Goal: Task Accomplishment & Management: Manage account settings

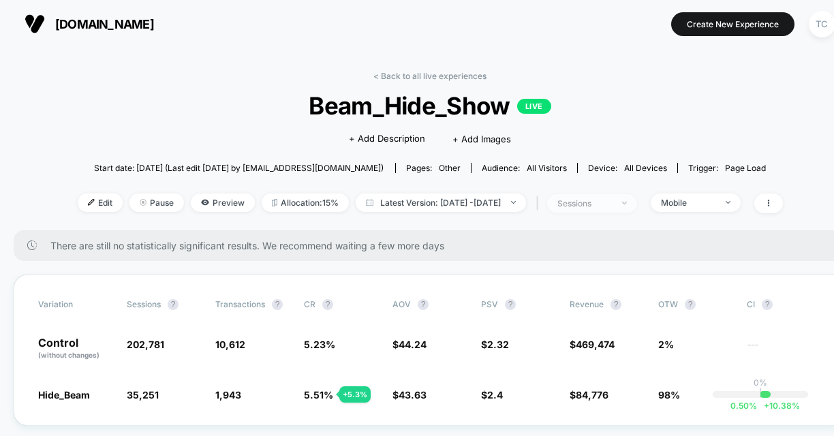
click at [612, 200] on div "sessions" at bounding box center [584, 203] width 54 height 10
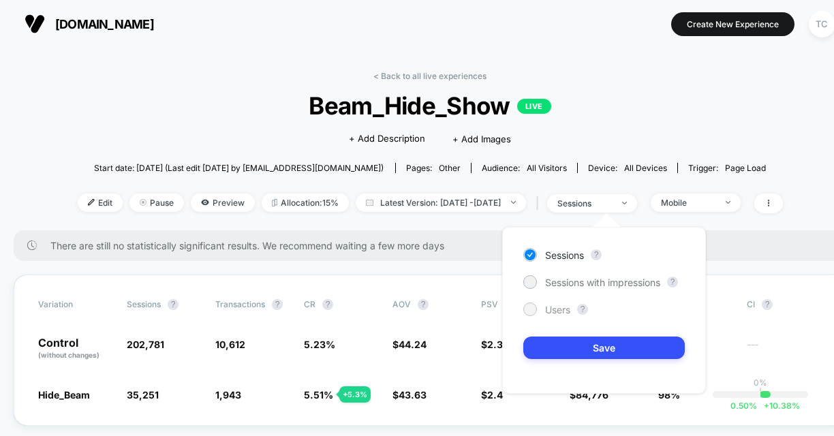
click at [555, 310] on span "Users" at bounding box center [557, 310] width 25 height 12
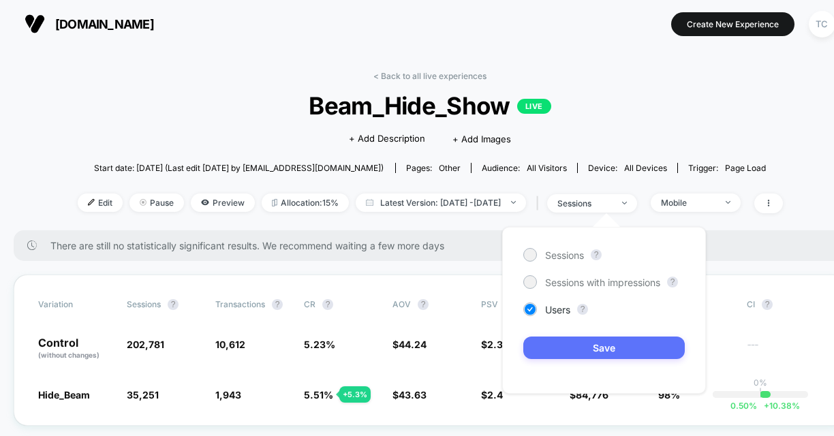
click at [600, 353] on button "Save" at bounding box center [603, 347] width 161 height 22
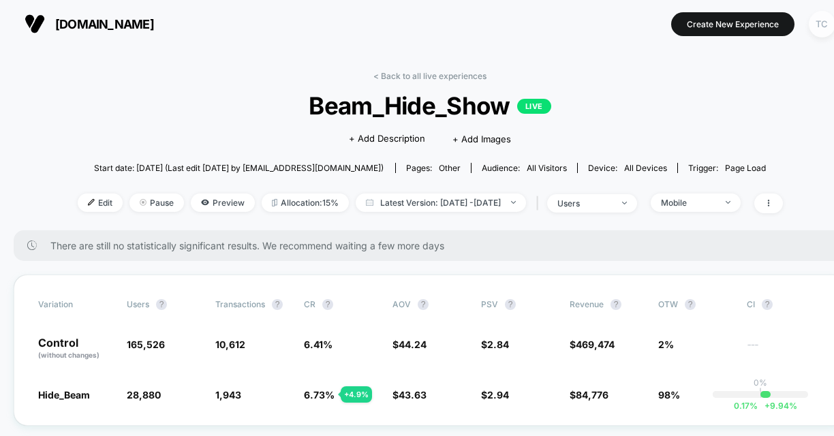
click at [818, 21] on div "TC" at bounding box center [821, 24] width 27 height 27
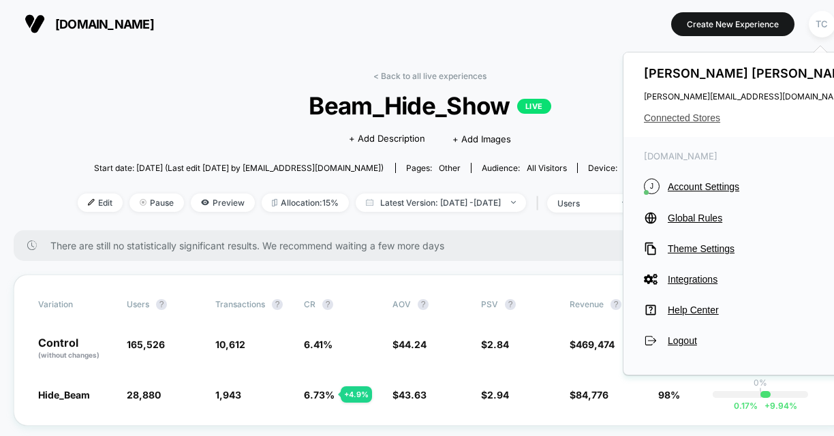
click at [694, 112] on span "Connected Stores" at bounding box center [751, 117] width 215 height 11
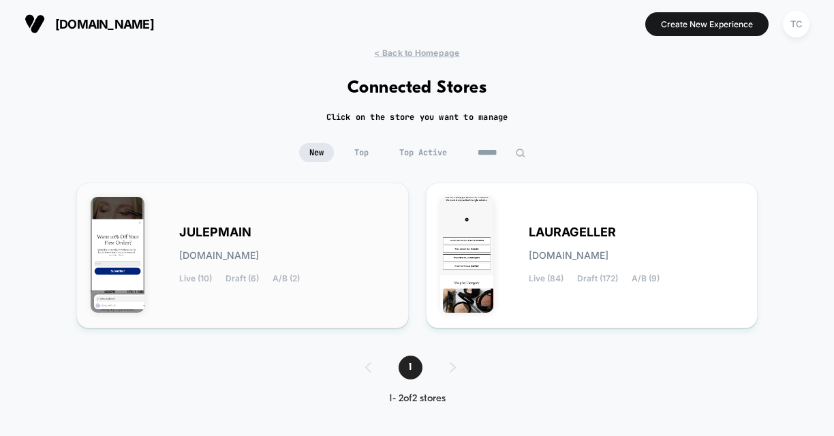
click at [259, 252] on span "[DOMAIN_NAME]" at bounding box center [219, 256] width 80 height 10
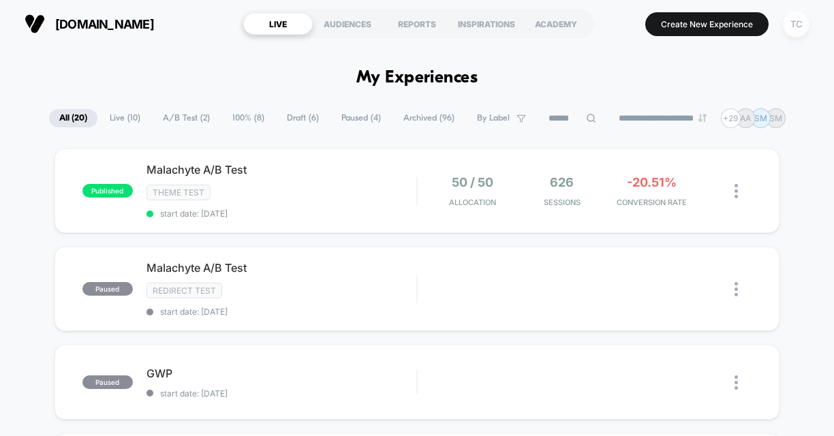
click at [802, 26] on div "TC" at bounding box center [796, 24] width 27 height 27
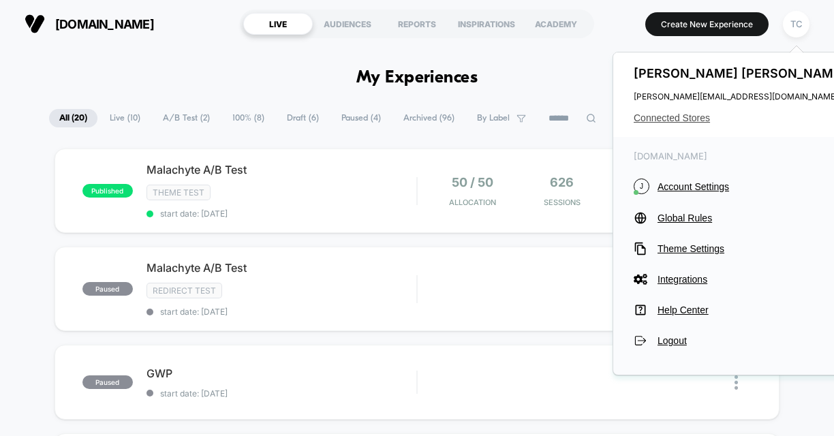
click at [682, 116] on span "Connected Stores" at bounding box center [740, 117] width 215 height 11
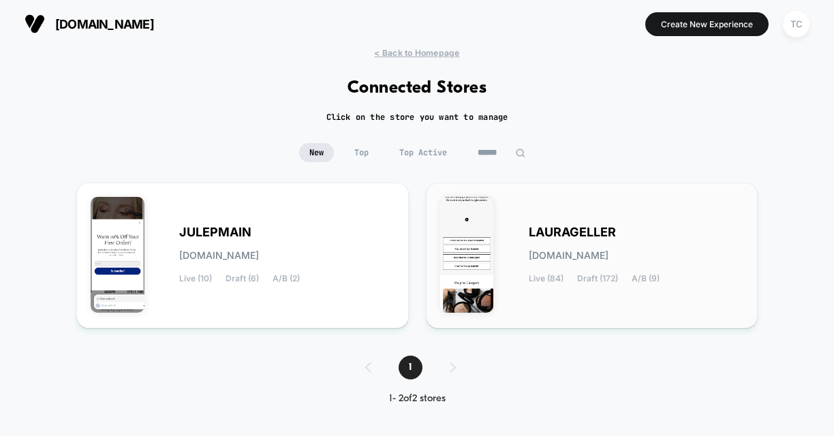
click at [557, 251] on span "[DOMAIN_NAME]" at bounding box center [568, 256] width 80 height 10
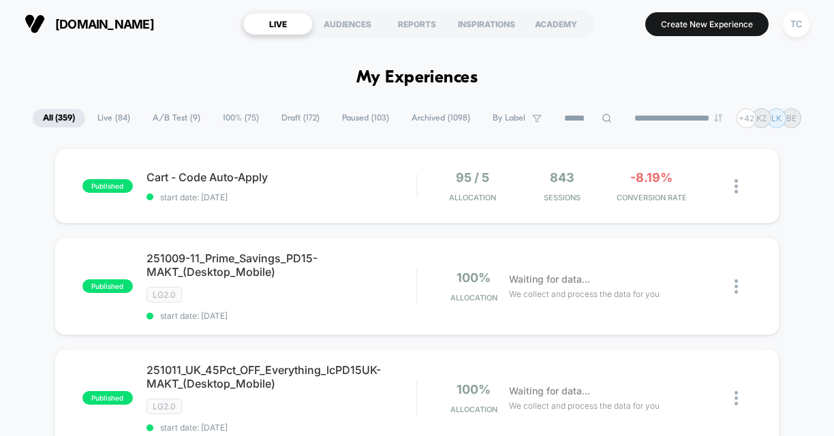
click at [176, 119] on span "A/B Test ( 9 )" at bounding box center [176, 118] width 68 height 18
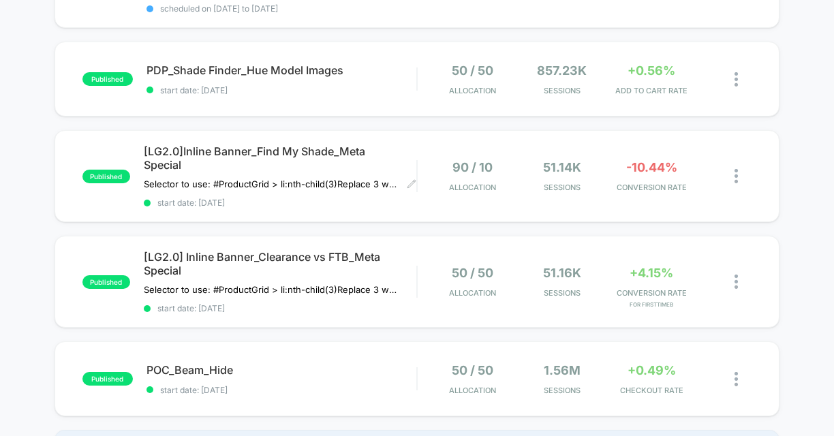
scroll to position [658, 0]
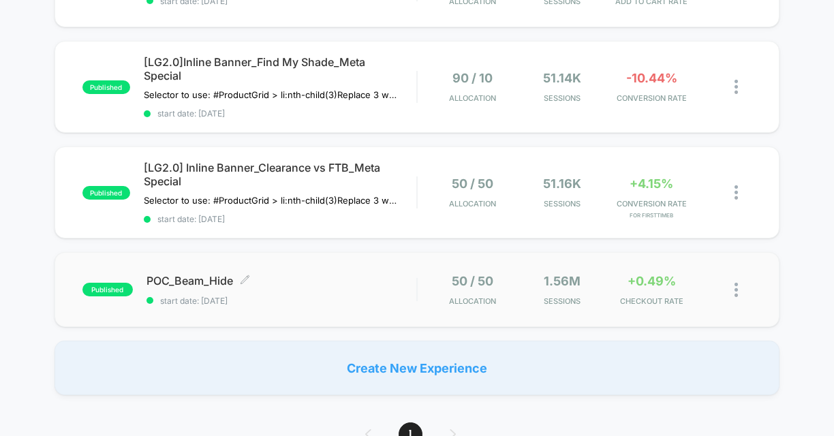
click at [301, 287] on div "POC_Beam_Hide Click to edit experience details Click to edit experience details…" at bounding box center [281, 290] width 270 height 32
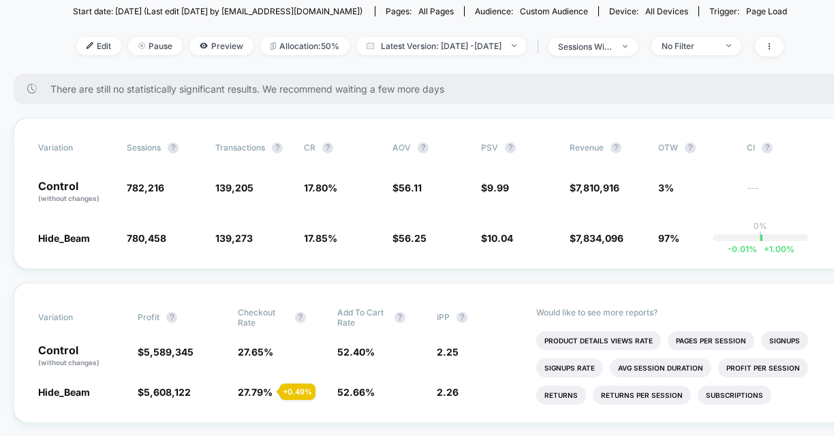
scroll to position [162, 0]
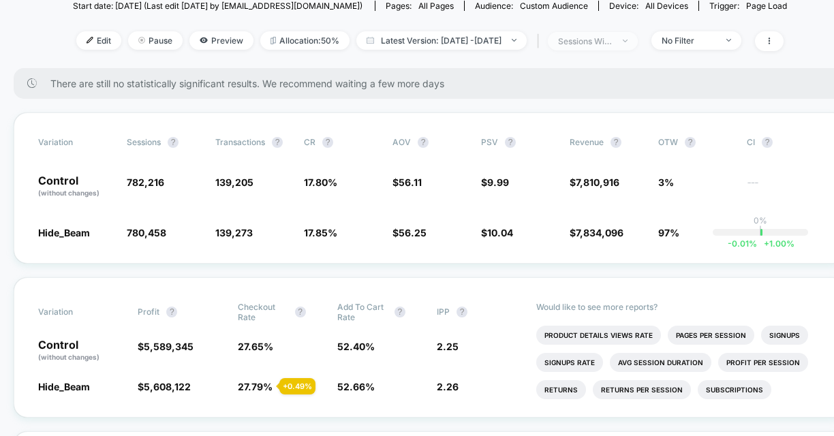
click at [622, 41] on div at bounding box center [617, 41] width 10 height 1
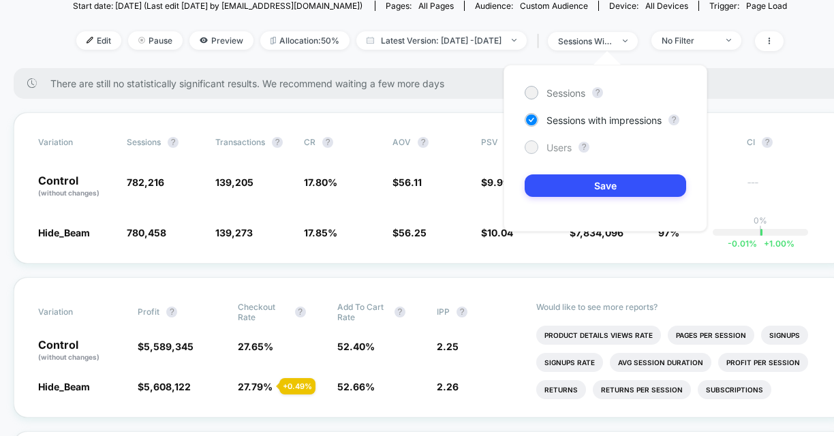
click at [548, 151] on span "Users" at bounding box center [558, 148] width 25 height 12
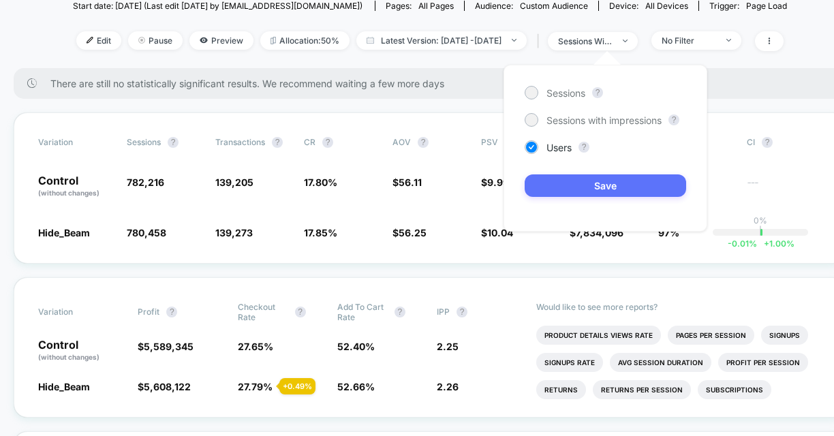
click at [565, 180] on button "Save" at bounding box center [604, 185] width 161 height 22
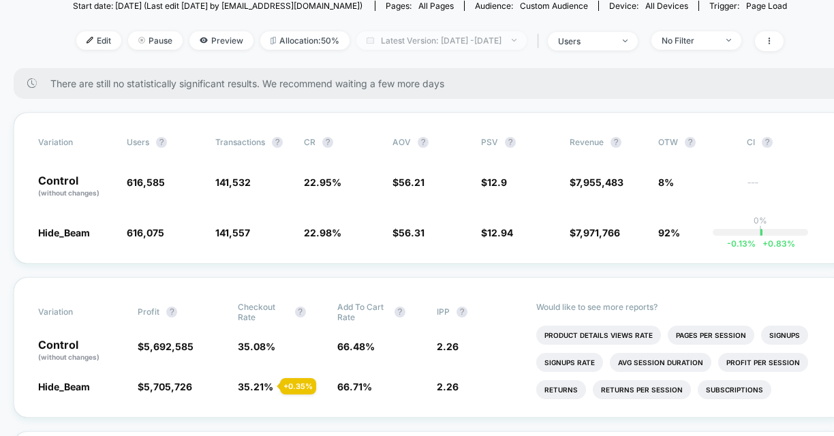
click at [457, 46] on span "Latest Version: [DATE] - [DATE]" at bounding box center [441, 40] width 170 height 18
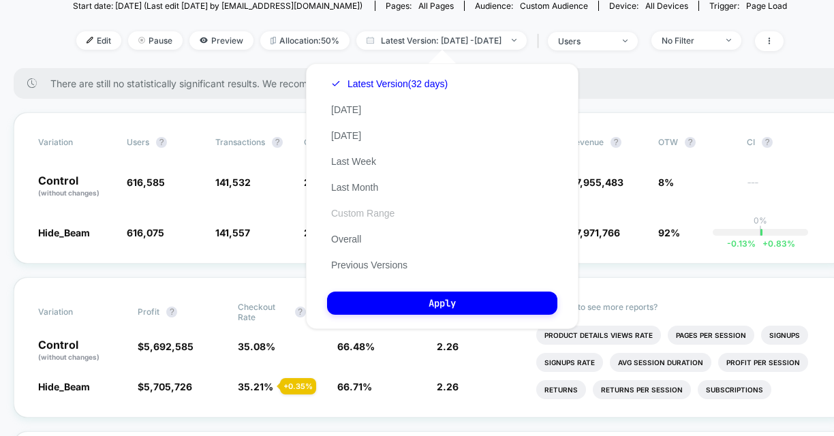
click at [385, 217] on button "Custom Range" at bounding box center [363, 213] width 72 height 12
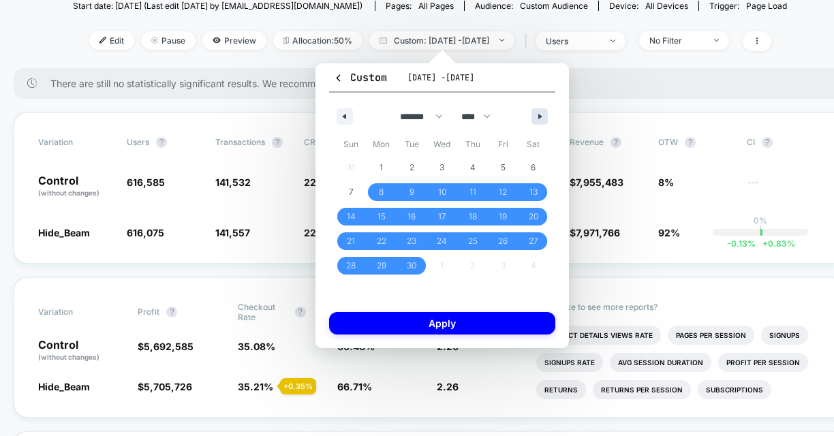
click at [536, 114] on button "button" at bounding box center [539, 116] width 16 height 16
select select "*"
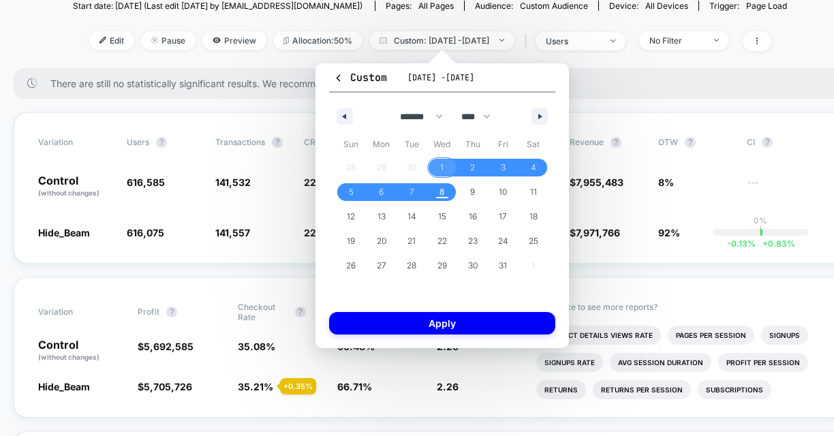
click at [435, 168] on span "1" at bounding box center [442, 168] width 31 height 18
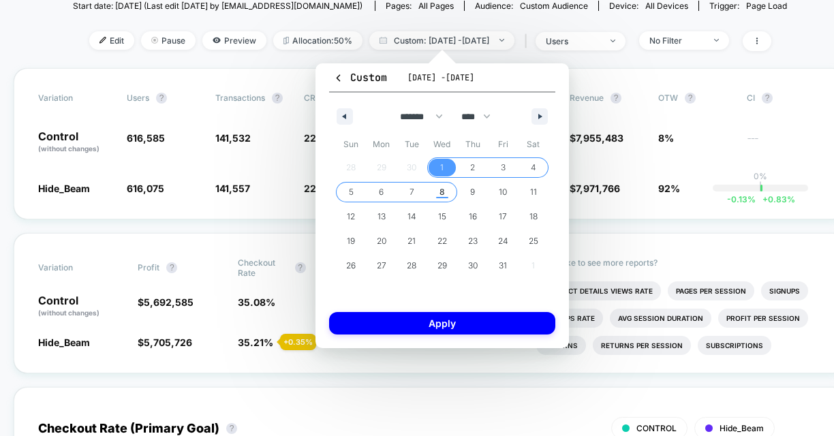
click at [443, 195] on span "8" at bounding box center [441, 192] width 5 height 25
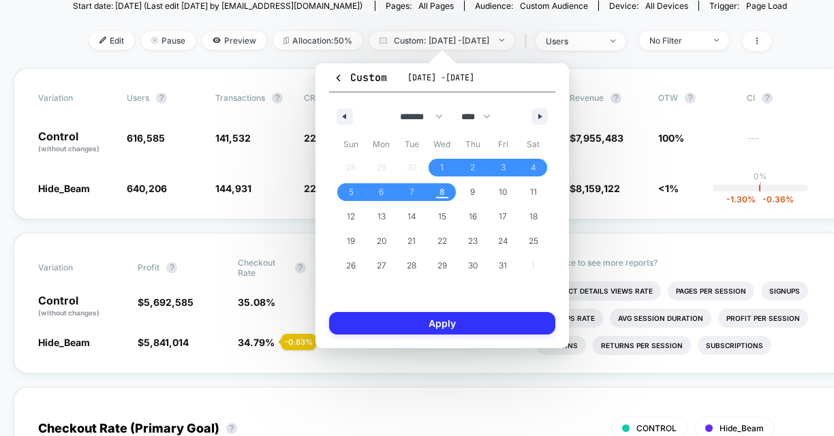
click at [478, 317] on button "Apply" at bounding box center [442, 323] width 226 height 22
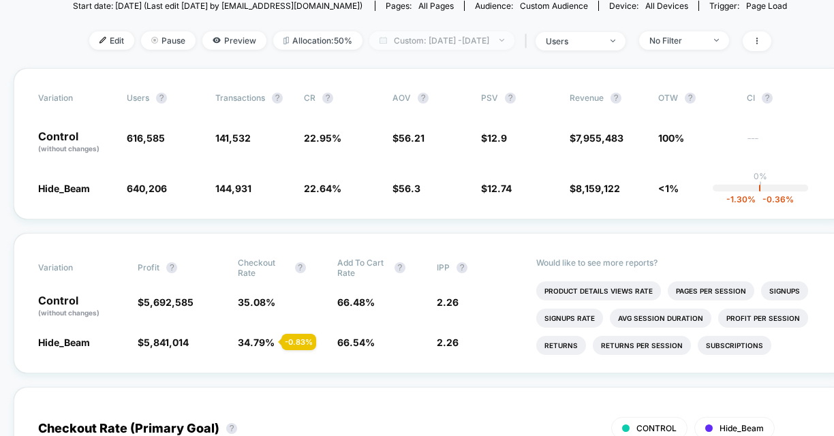
click at [469, 41] on span "Custom: [DATE] - [DATE]" at bounding box center [441, 40] width 145 height 18
select select "*"
select select "****"
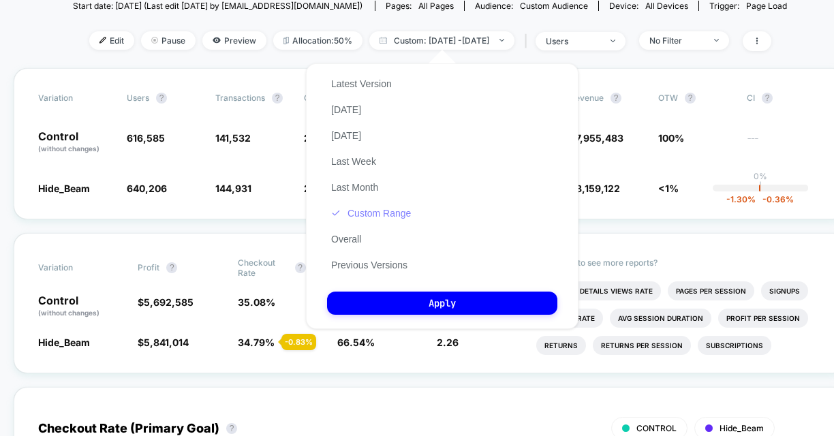
click at [378, 214] on button "Custom Range" at bounding box center [371, 213] width 88 height 12
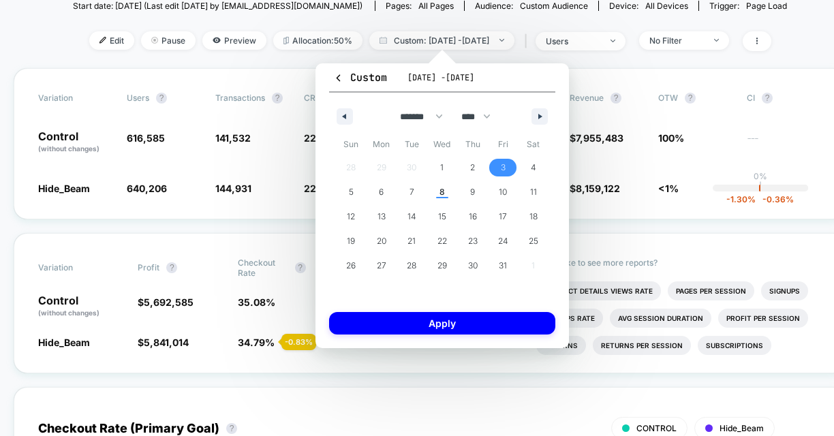
click at [494, 165] on span "3" at bounding box center [503, 168] width 31 height 18
click at [445, 195] on span "8" at bounding box center [442, 192] width 31 height 18
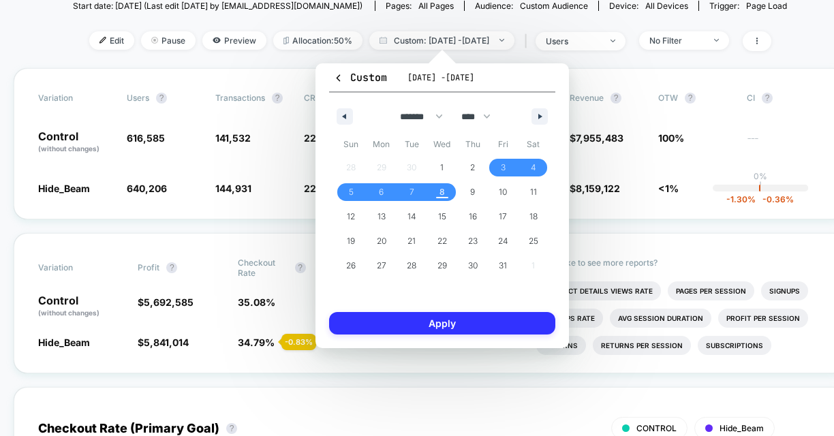
click at [493, 323] on button "Apply" at bounding box center [442, 323] width 226 height 22
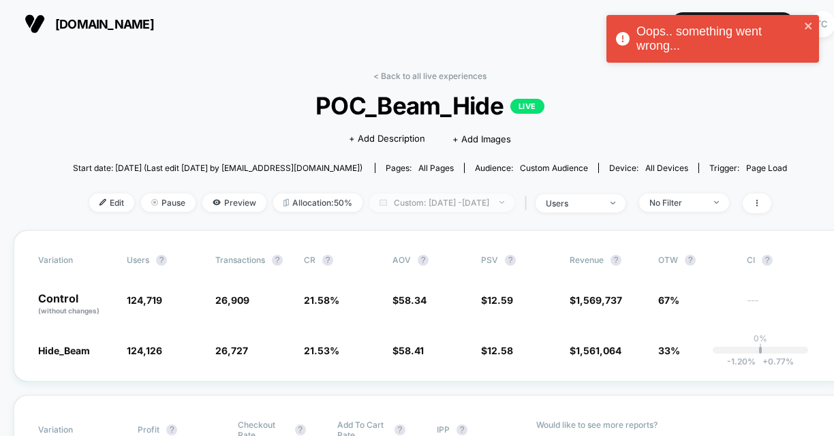
click at [404, 199] on span "Custom: [DATE] - [DATE]" at bounding box center [441, 202] width 145 height 18
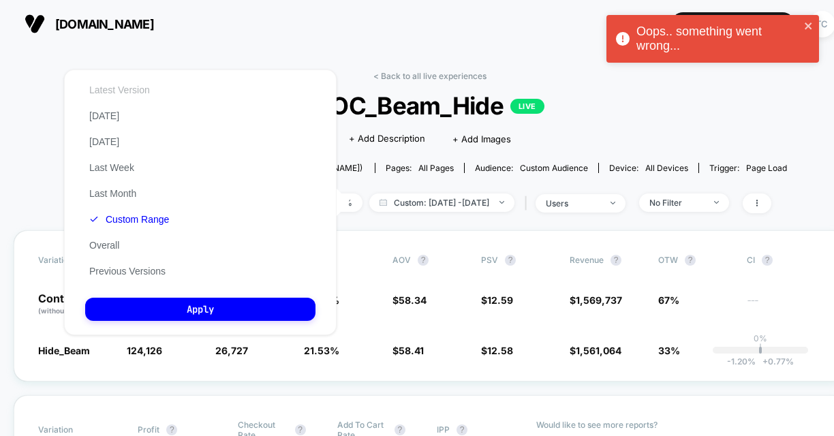
click at [144, 93] on button "Latest Version" at bounding box center [119, 90] width 69 height 12
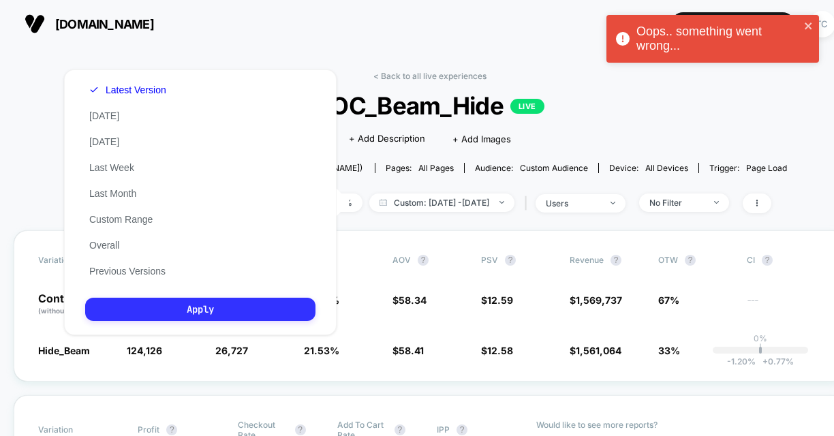
click at [236, 307] on button "Apply" at bounding box center [200, 309] width 230 height 23
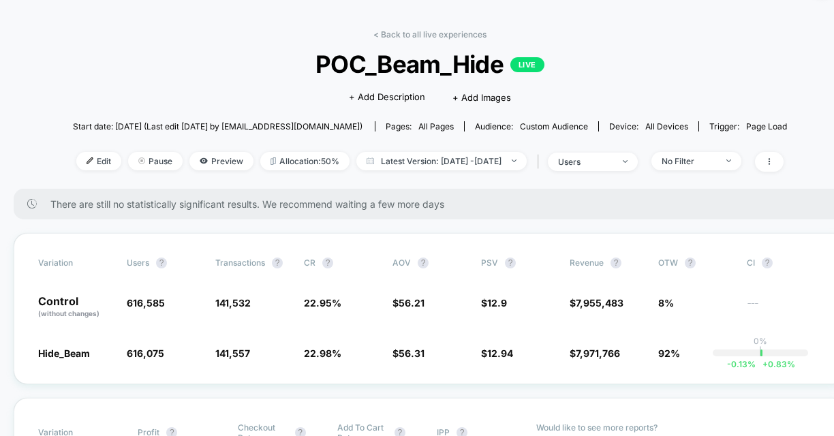
scroll to position [48, 0]
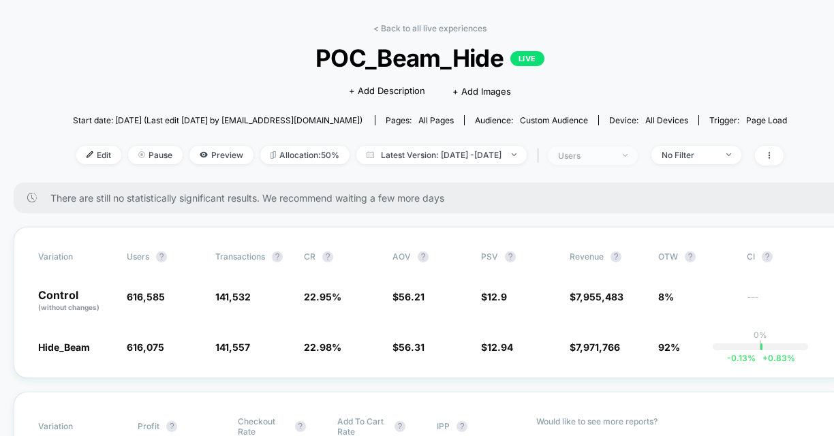
click at [609, 157] on div "users" at bounding box center [585, 156] width 54 height 10
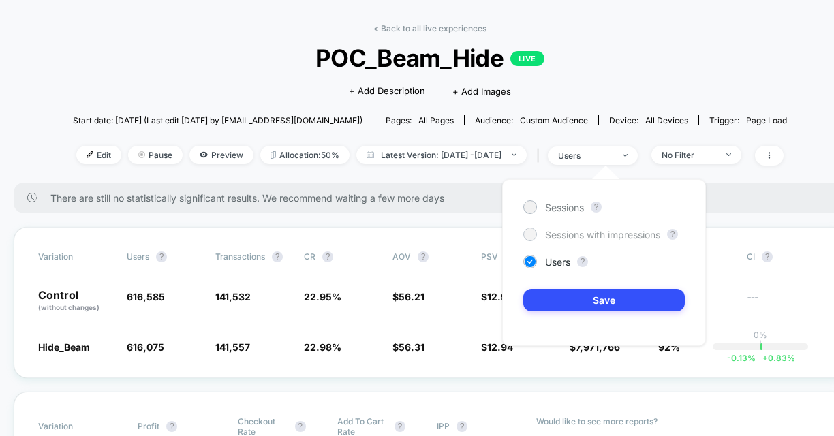
click at [591, 229] on span "Sessions with impressions" at bounding box center [602, 235] width 115 height 12
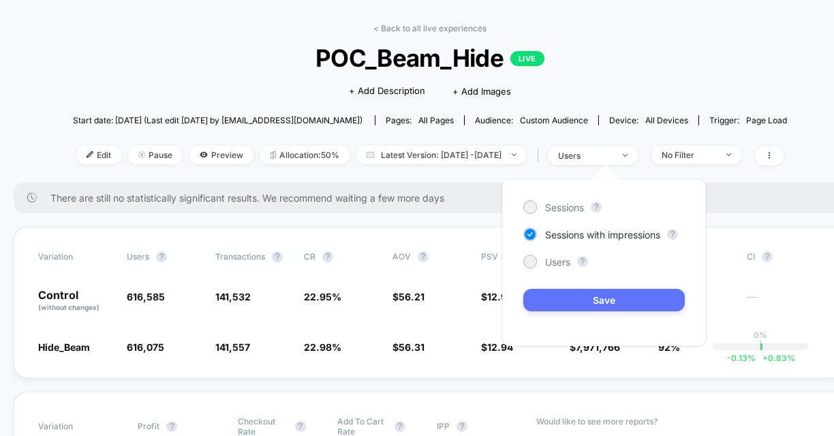
click at [598, 299] on button "Save" at bounding box center [603, 300] width 161 height 22
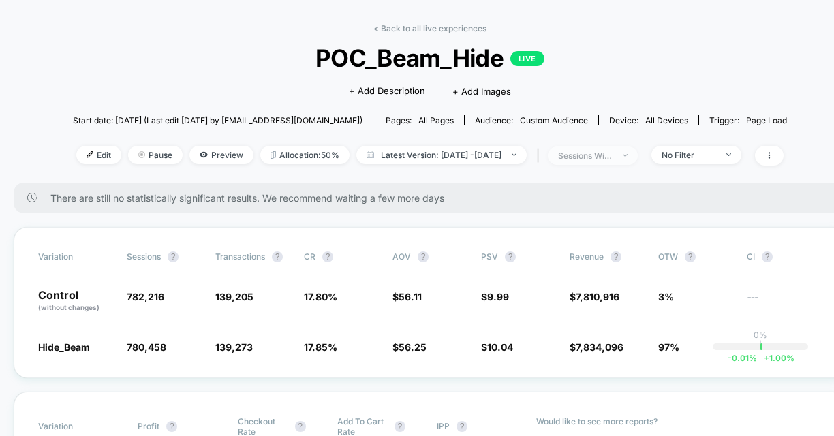
click at [611, 151] on div "sessions with impression" at bounding box center [585, 156] width 54 height 10
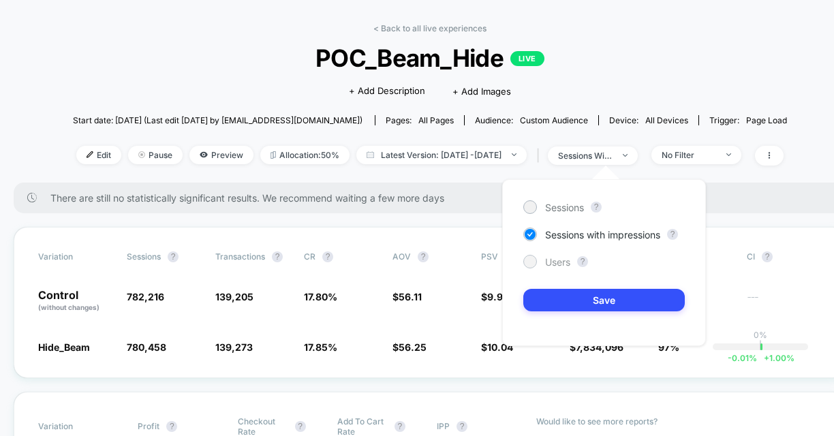
click at [549, 264] on span "Users" at bounding box center [557, 262] width 25 height 12
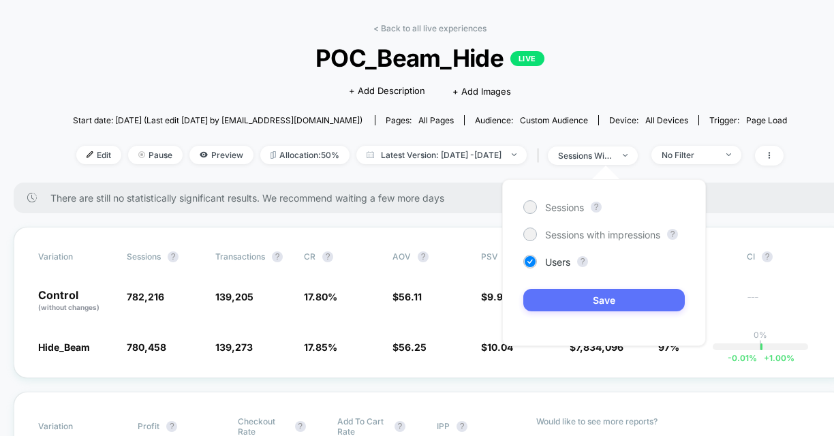
click at [603, 293] on button "Save" at bounding box center [603, 300] width 161 height 22
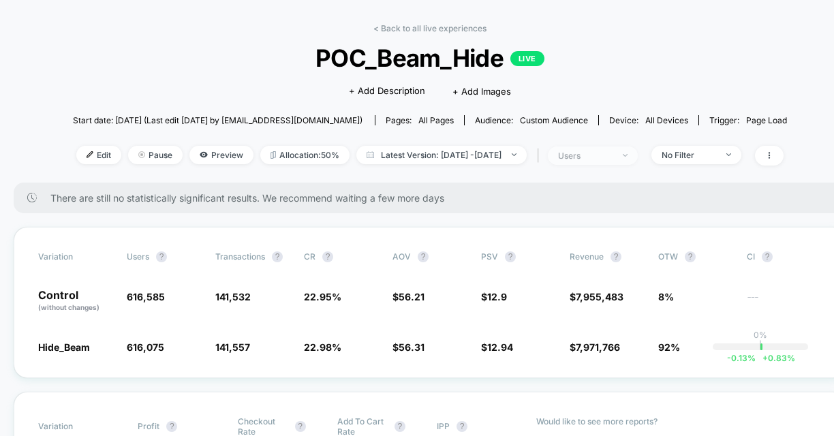
click at [599, 161] on span "users" at bounding box center [593, 155] width 90 height 18
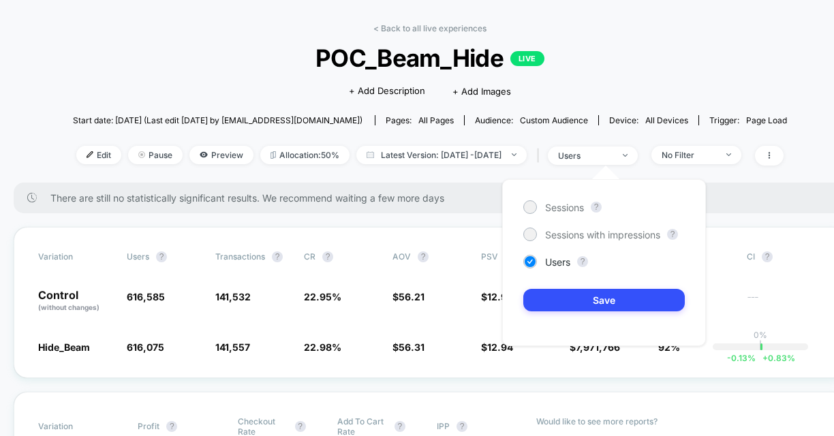
click at [573, 214] on div "Sessions ? Sessions with impressions ? Users ? Save" at bounding box center [604, 262] width 204 height 167
click at [577, 238] on span "Sessions with impressions" at bounding box center [602, 235] width 115 height 12
click at [575, 287] on div "Sessions ? Sessions with impressions ? Users ? Save" at bounding box center [604, 262] width 204 height 167
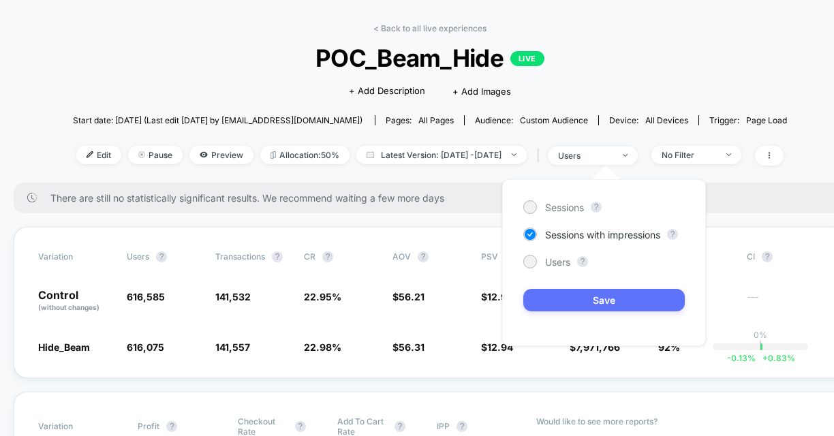
click at [573, 295] on button "Save" at bounding box center [603, 300] width 161 height 22
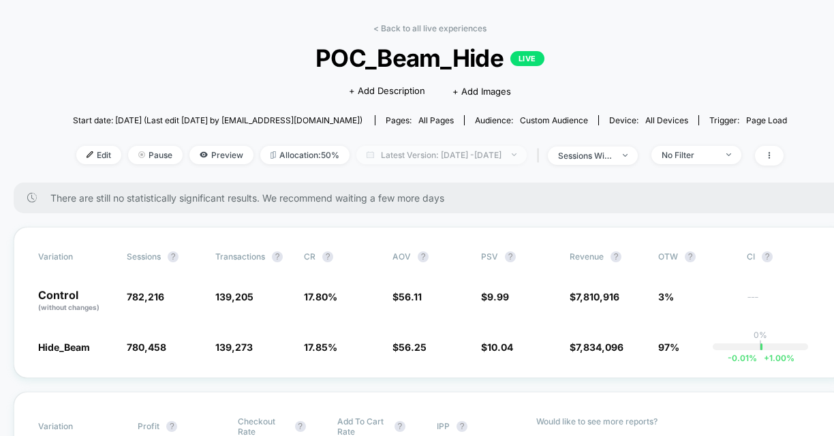
click at [431, 155] on span "Latest Version: [DATE] - [DATE]" at bounding box center [441, 155] width 170 height 18
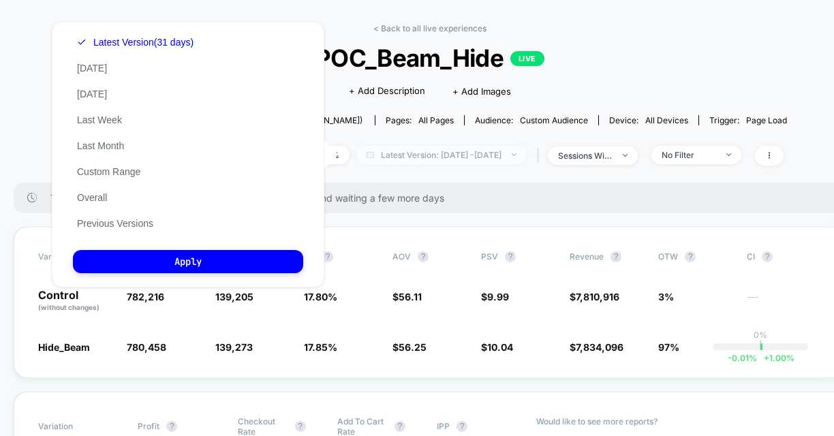
click at [431, 155] on span "Latest Version: [DATE] - [DATE]" at bounding box center [441, 155] width 170 height 18
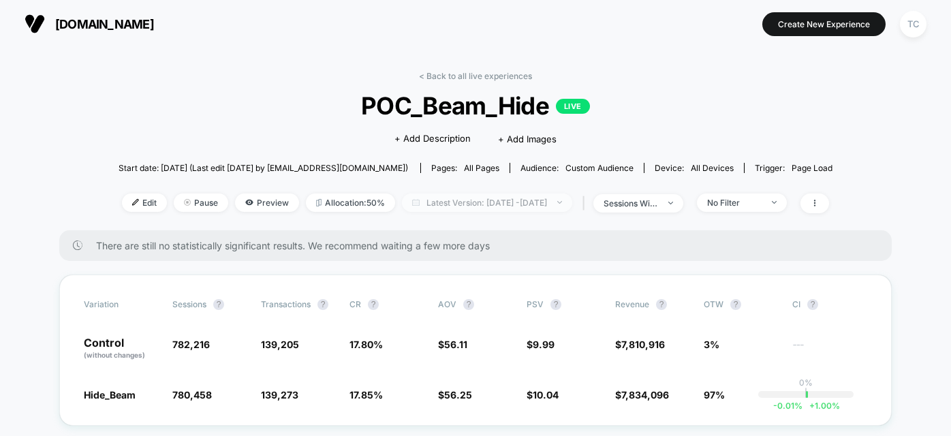
click at [478, 208] on span "Latest Version: [DATE] - [DATE]" at bounding box center [487, 202] width 170 height 18
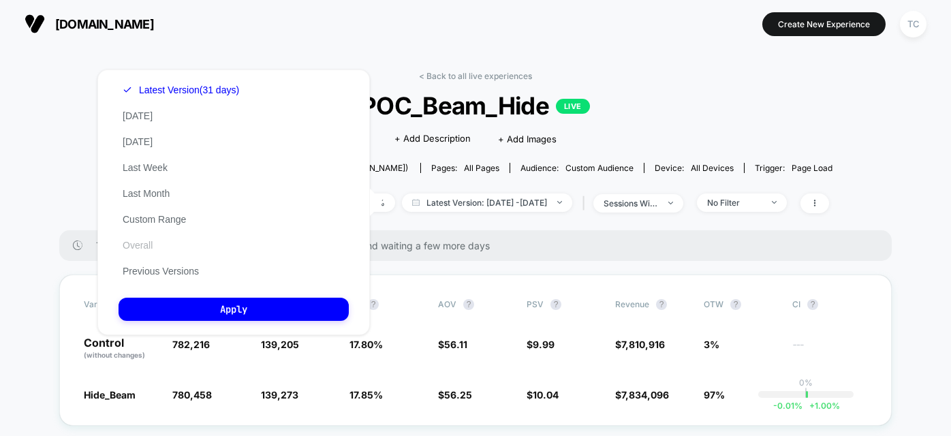
click at [150, 243] on button "Overall" at bounding box center [138, 245] width 38 height 12
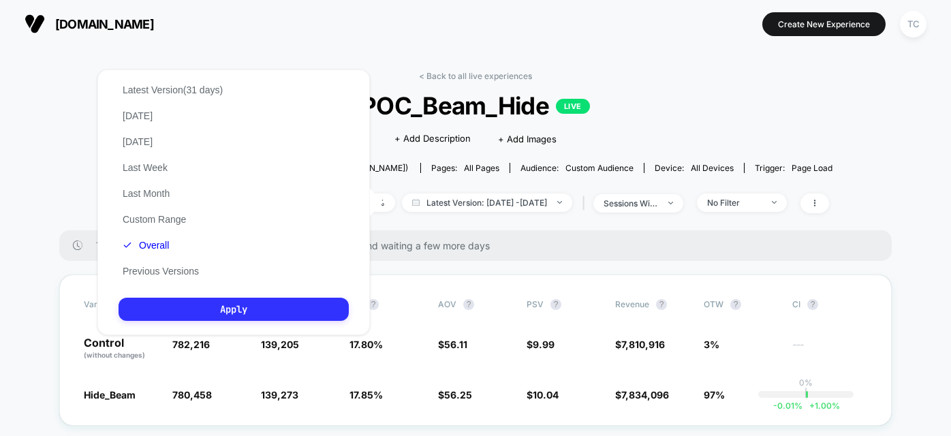
click at [210, 307] on button "Apply" at bounding box center [234, 309] width 230 height 23
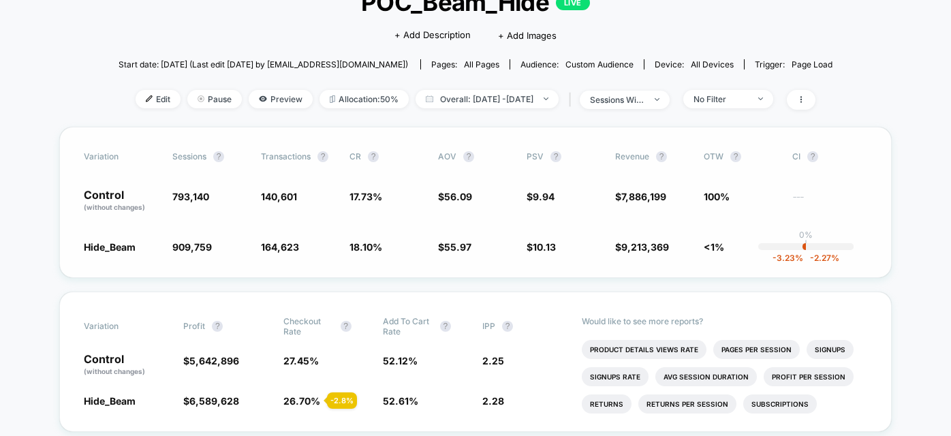
scroll to position [119, 0]
